Goal: Task Accomplishment & Management: Use online tool/utility

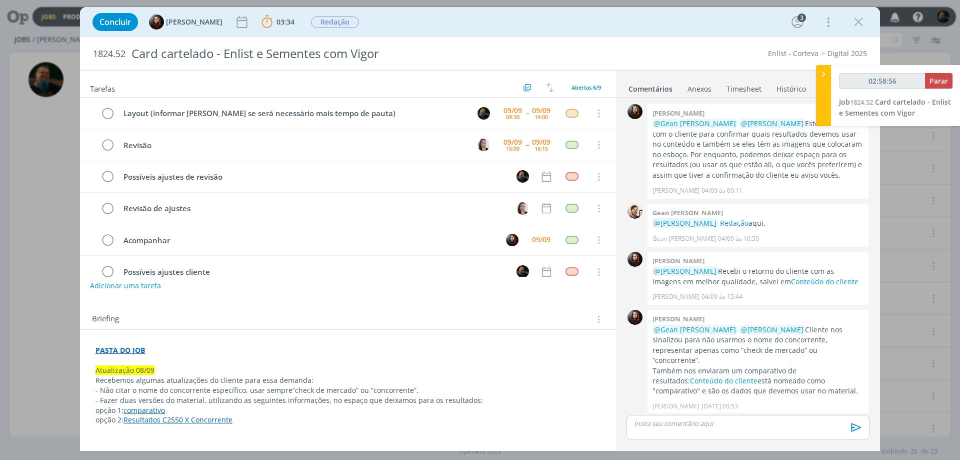
scroll to position [152, 0]
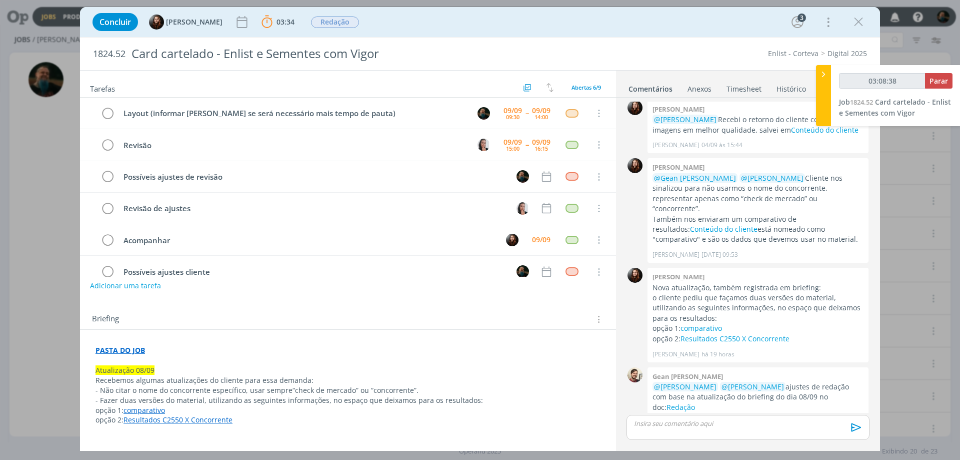
type input "03:08:39"
click at [938, 81] on span "Parar" at bounding box center [939, 81] width 19 height 10
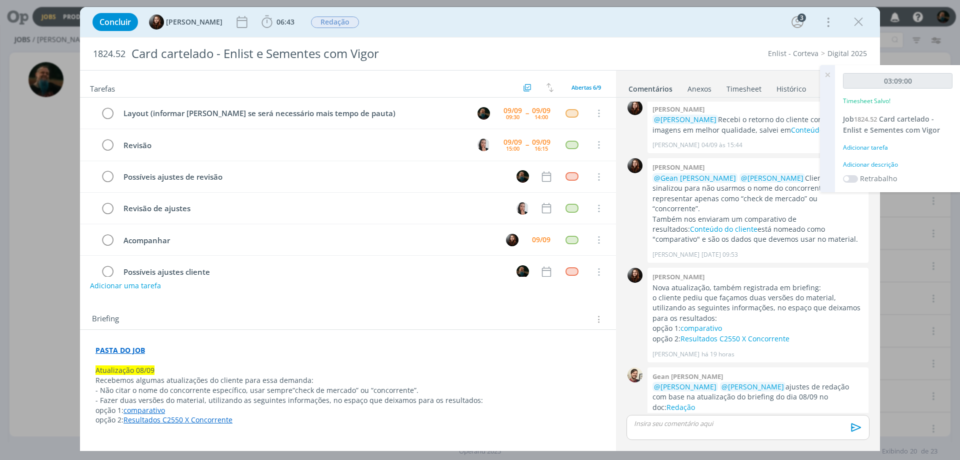
click at [887, 165] on div "Adicionar descrição" at bounding box center [898, 164] width 110 height 9
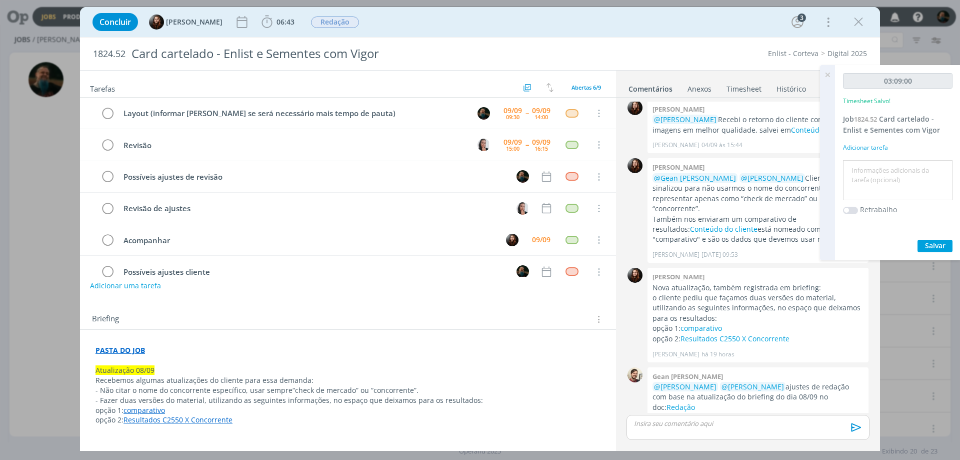
click at [887, 174] on textarea at bounding box center [898, 181] width 105 height 36
type textarea "layout cards"
click at [934, 244] on span "Salvar" at bounding box center [935, 246] width 21 height 10
click at [827, 71] on icon at bounding box center [828, 75] width 18 height 20
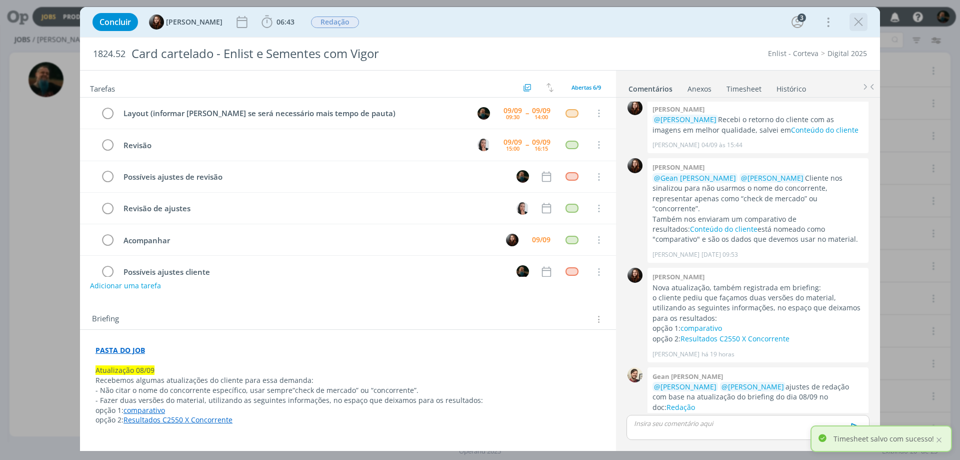
click at [854, 21] on icon "dialog" at bounding box center [858, 22] width 15 height 15
